Goal: Information Seeking & Learning: Find specific fact

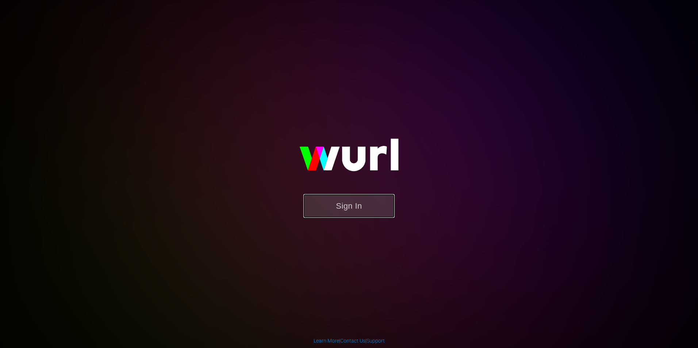
click at [358, 206] on button "Sign In" at bounding box center [348, 206] width 91 height 24
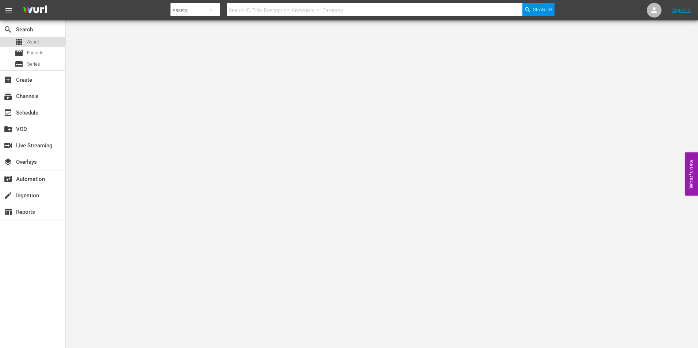
click at [48, 46] on div "apps Asset" at bounding box center [32, 42] width 65 height 10
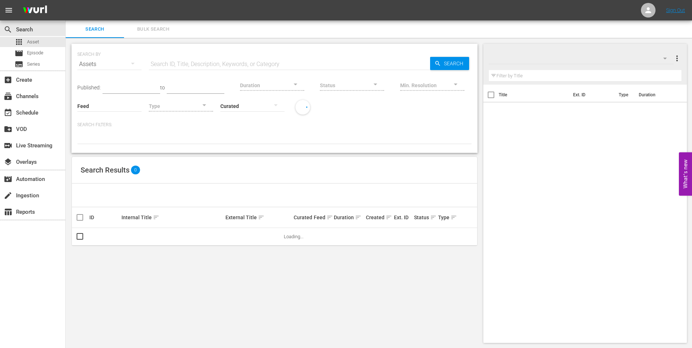
click at [163, 64] on input "text" at bounding box center [289, 64] width 281 height 18
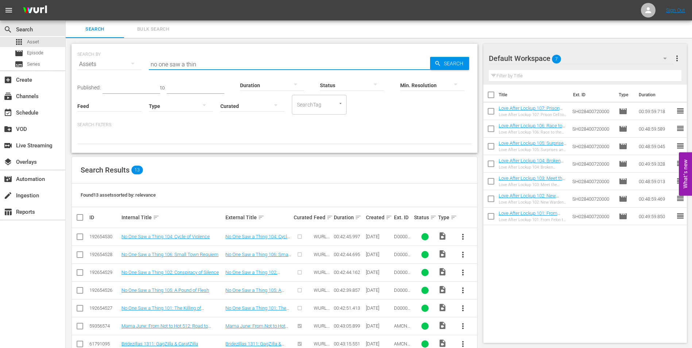
type input "no one saw a thing"
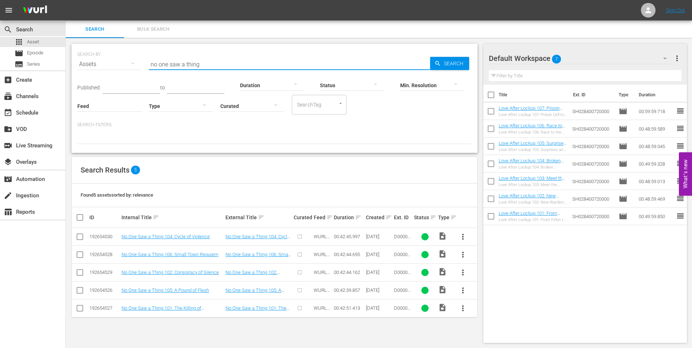
drag, startPoint x: 204, startPoint y: 64, endPoint x: -1, endPoint y: -27, distance: 224.5
click at [0, 0] on html "menu Sign Out search Search apps Asset movie Episode subtitles Series add_box C…" at bounding box center [346, 174] width 692 height 348
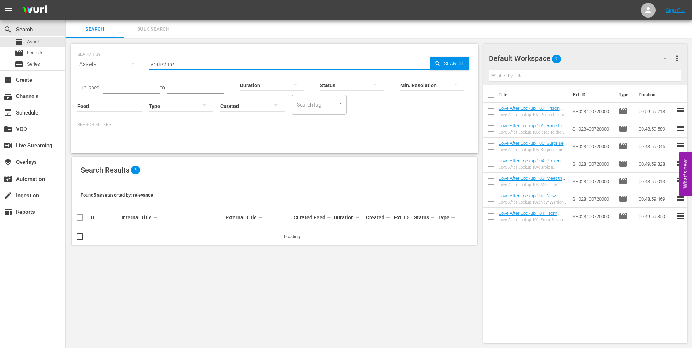
type input "yorkshire"
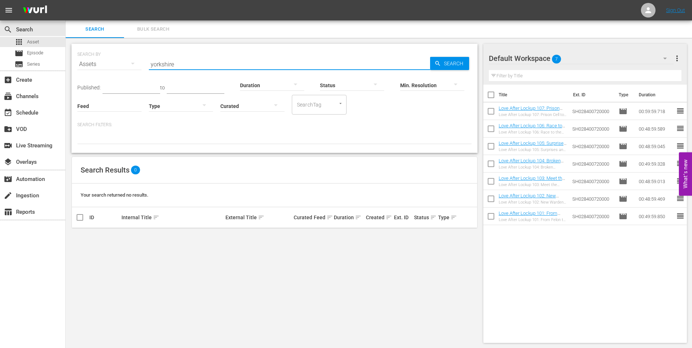
click at [127, 53] on div "SEARCH BY Search By Assets Search ID, Title, Description, Keywords, or Category…" at bounding box center [274, 60] width 395 height 26
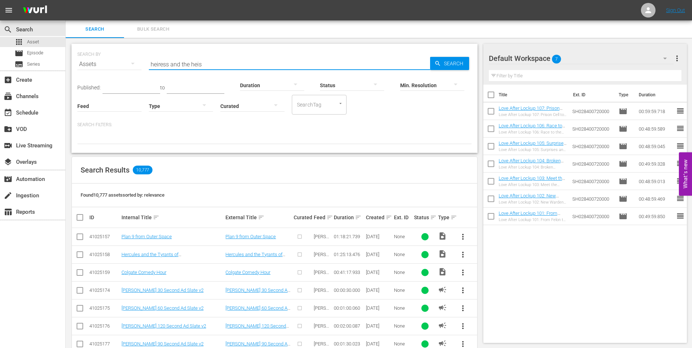
type input "heiress and the heist"
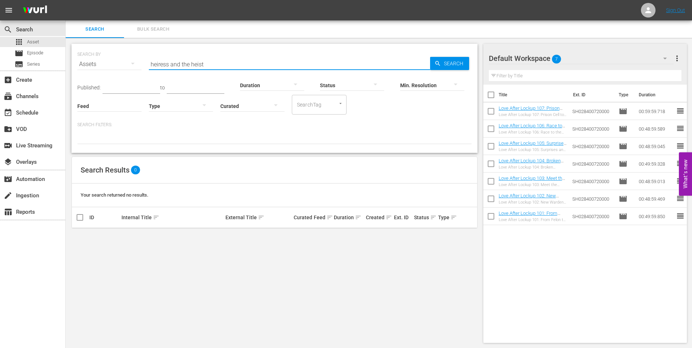
drag, startPoint x: 220, startPoint y: 67, endPoint x: 147, endPoint y: 61, distance: 73.2
click at [147, 61] on div "SEARCH BY Search By Assets Search ID, Title, Description, Keywords, or Category…" at bounding box center [274, 60] width 395 height 26
type input "wasp woman"
drag, startPoint x: 145, startPoint y: 56, endPoint x: 95, endPoint y: 54, distance: 49.7
click at [95, 54] on div "SEARCH BY Search By Assets Search ID, Title, Description, Keywords, or Category…" at bounding box center [274, 60] width 395 height 26
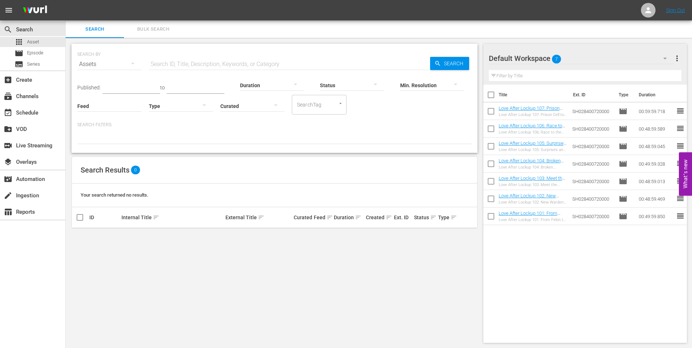
click at [159, 41] on div "SEARCH BY Search By Assets Search ID, Title, Description, Keywords, or Category…" at bounding box center [275, 193] width 418 height 311
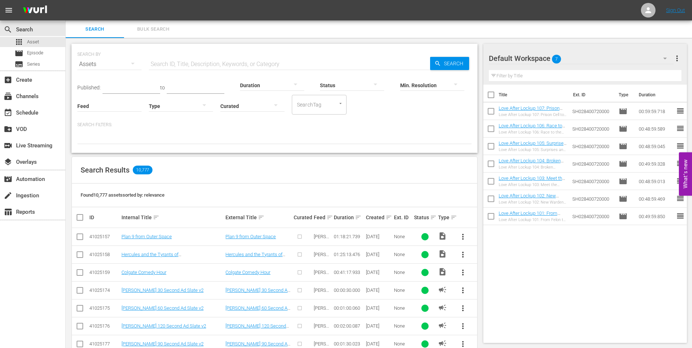
click at [195, 59] on input "text" at bounding box center [289, 64] width 281 height 18
paste input "Christmas Tale, A"
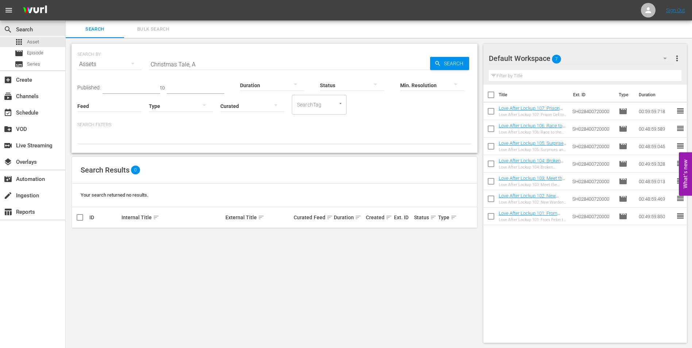
click at [603, 277] on div "Title Ext. ID Type Duration Love After Lockup 107: Prison Cell to Wedding Bells…" at bounding box center [586, 213] width 204 height 256
click at [202, 64] on input "Christmas Tale, A" at bounding box center [289, 64] width 281 height 18
type input "Christmas Tale"
drag, startPoint x: 215, startPoint y: 67, endPoint x: 120, endPoint y: 62, distance: 94.7
click at [120, 62] on div "SEARCH BY Search By Assets Search ID, Title, Description, Keywords, or Category…" at bounding box center [274, 60] width 395 height 26
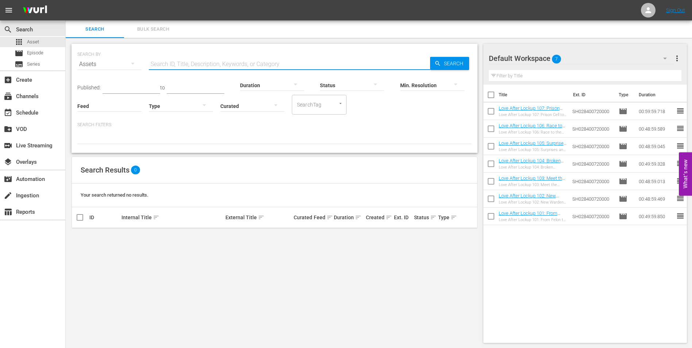
paste input "Christmas With The Campbells"
type input "Christmas With The Campbells"
drag, startPoint x: 216, startPoint y: 66, endPoint x: 132, endPoint y: 61, distance: 84.8
click at [132, 61] on div "SEARCH BY Search By Assets Search ID, Title, Description, Keywords, or Category…" at bounding box center [274, 60] width 395 height 26
paste input "Unlimited"
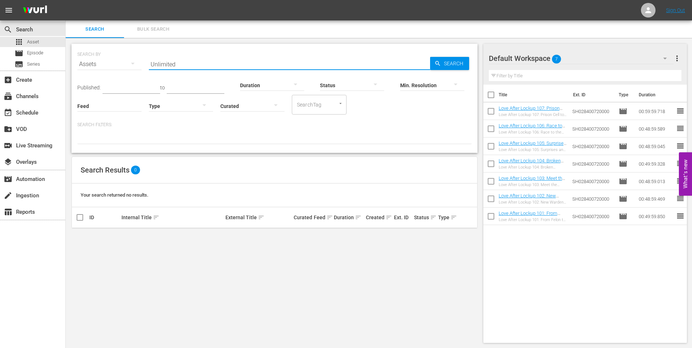
type input "Unlimited"
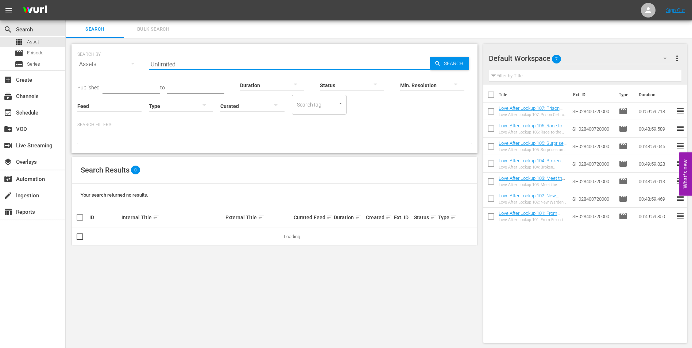
drag, startPoint x: 187, startPoint y: 62, endPoint x: 125, endPoint y: 59, distance: 61.8
click at [125, 59] on div "SEARCH BY Search By Assets Search ID, Title, Description, Keywords, or Category…" at bounding box center [274, 60] width 395 height 26
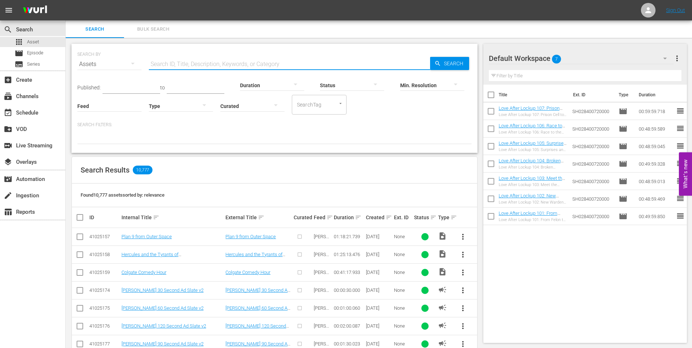
click at [196, 65] on input "text" at bounding box center [289, 64] width 281 height 18
paste input "So This Is Christmas"
type input "So This Is Christmas"
drag, startPoint x: 207, startPoint y: 68, endPoint x: 123, endPoint y: 64, distance: 84.4
click at [123, 64] on div "SEARCH BY Search By Assets Search ID, Title, Description, Keywords, or Category…" at bounding box center [274, 60] width 395 height 26
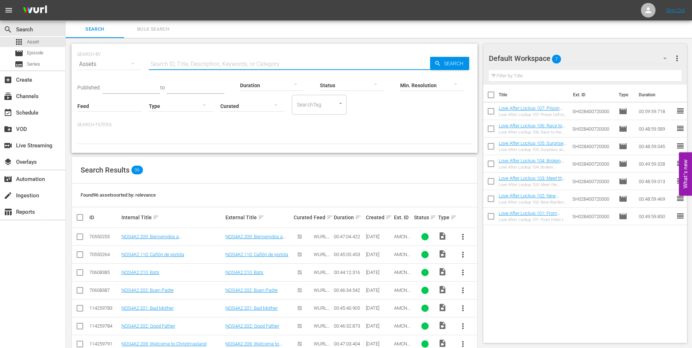
paste input "The Perfect Gift"
type input "The Perfect Gift"
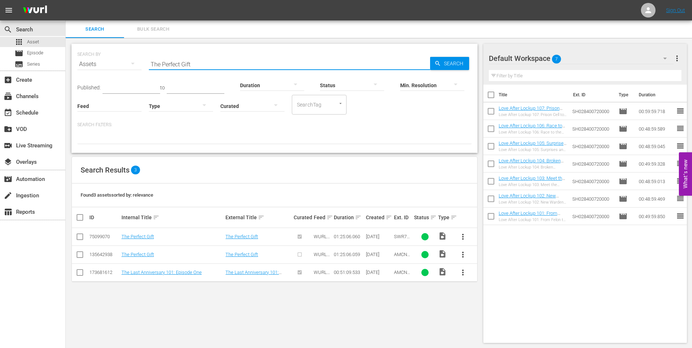
drag, startPoint x: 150, startPoint y: 61, endPoint x: 144, endPoint y: 60, distance: 5.9
click at [144, 60] on div "SEARCH BY Search By Assets Search ID, Title, Description, Keywords, or Category…" at bounding box center [274, 60] width 395 height 26
paste input "Silent Night"
type input "Silent Night"
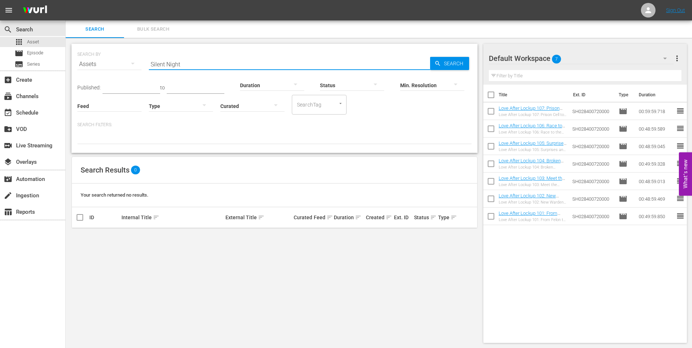
drag, startPoint x: 190, startPoint y: 68, endPoint x: 123, endPoint y: 62, distance: 66.7
click at [123, 62] on div "SEARCH BY Search By Assets Search ID, Title, Description, Keywords, or Category…" at bounding box center [274, 60] width 395 height 26
paste input "Morningside"
type input "Morningside"
